Goal: Transaction & Acquisition: Download file/media

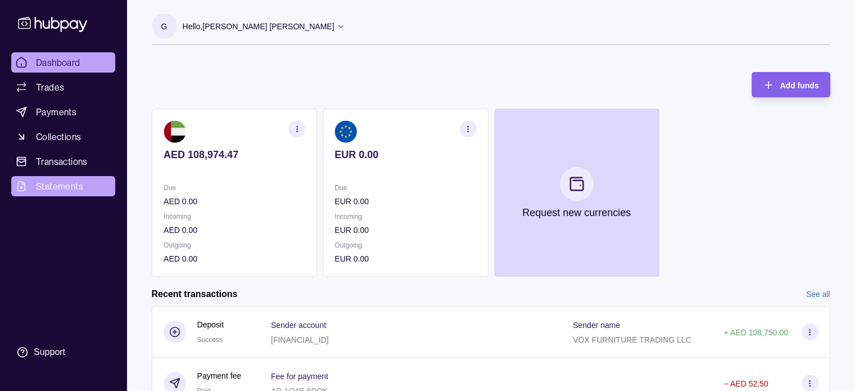
click at [65, 188] on span "Statements" at bounding box center [59, 185] width 47 height 13
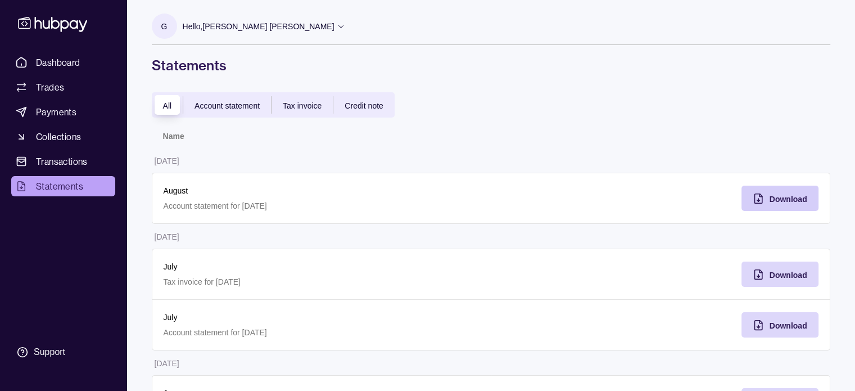
click at [766, 202] on div "Download" at bounding box center [771, 198] width 71 height 25
click at [219, 107] on span "Account statement" at bounding box center [227, 105] width 65 height 9
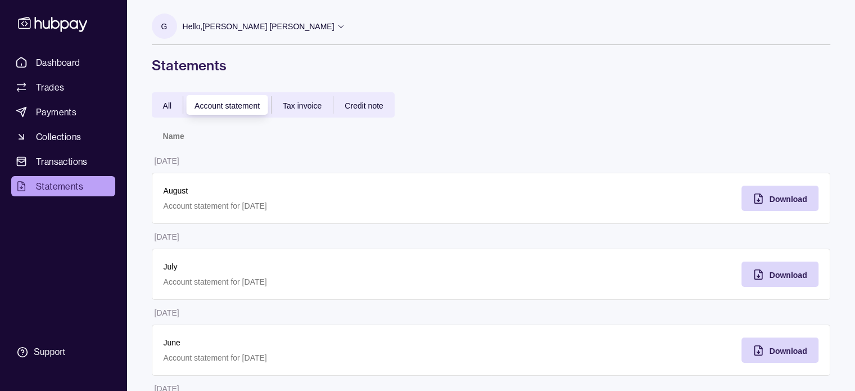
click at [168, 105] on span "All" at bounding box center [167, 105] width 9 height 9
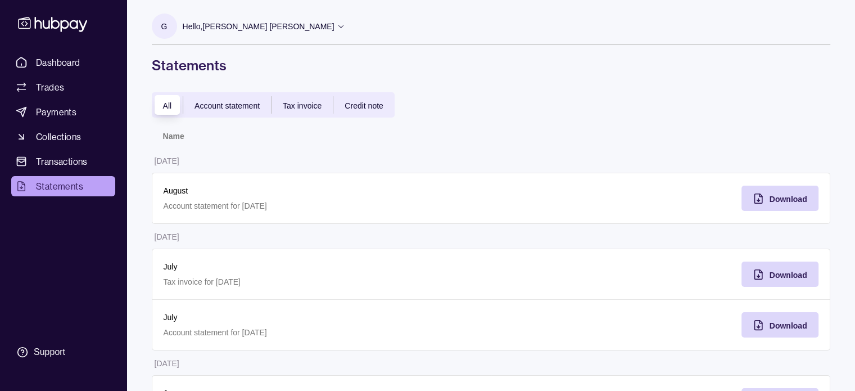
click at [221, 98] on div "Account statement" at bounding box center [227, 104] width 88 height 13
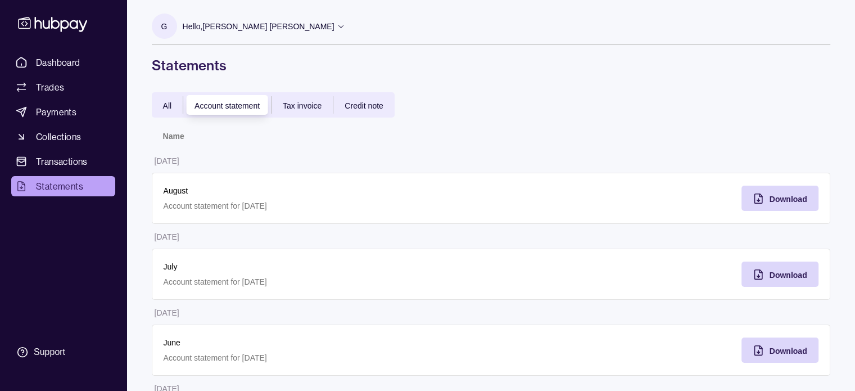
click at [305, 106] on span "Tax invoice" at bounding box center [302, 105] width 39 height 9
click at [360, 107] on span "Credit note" at bounding box center [364, 105] width 38 height 9
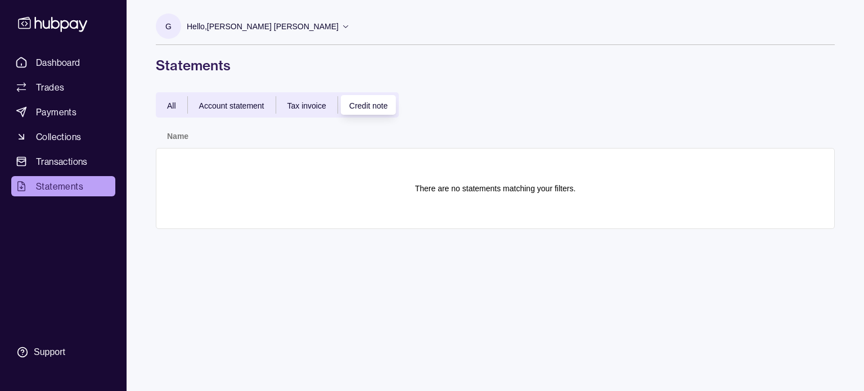
click at [300, 103] on span "Tax invoice" at bounding box center [306, 105] width 39 height 9
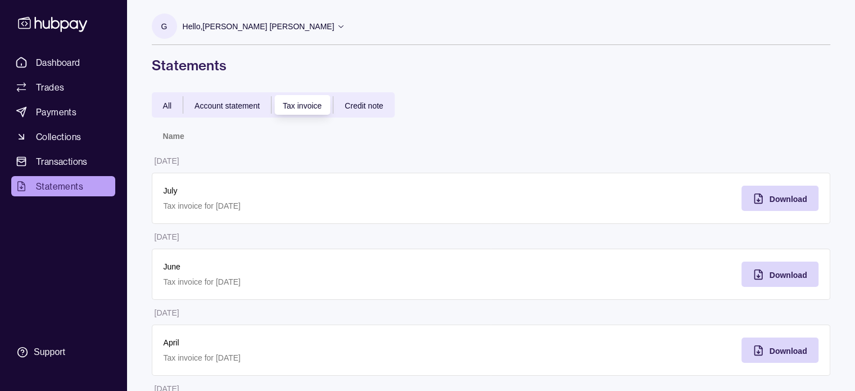
click at [221, 107] on span "Account statement" at bounding box center [227, 105] width 65 height 9
drag, startPoint x: 782, startPoint y: 201, endPoint x: 775, endPoint y: 204, distance: 7.8
click at [781, 202] on span "Download" at bounding box center [789, 199] width 38 height 9
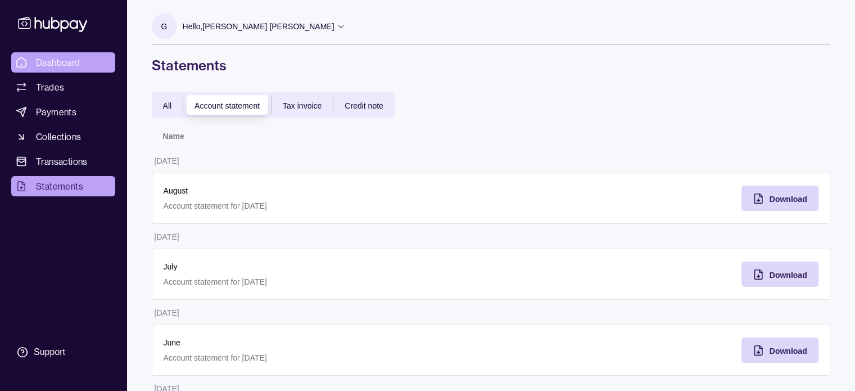
click at [48, 59] on span "Dashboard" at bounding box center [58, 62] width 44 height 13
